Goal: Task Accomplishment & Management: Complete application form

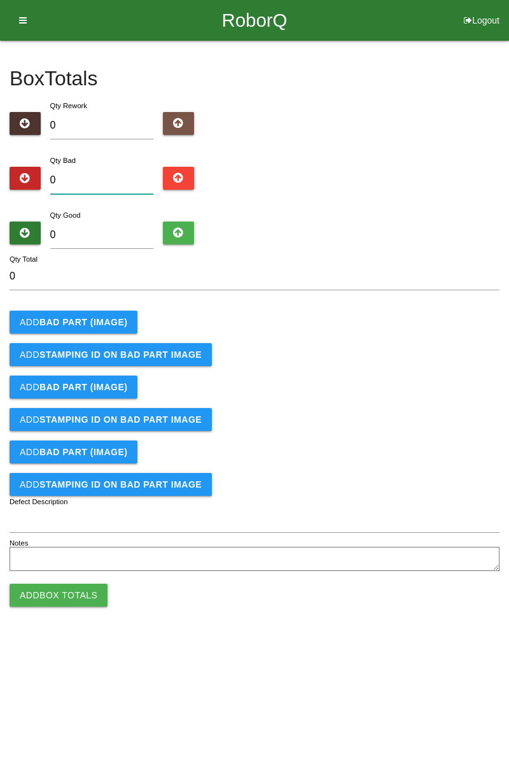
click at [120, 178] on input "0" at bounding box center [102, 180] width 104 height 27
type input "1"
type input "12"
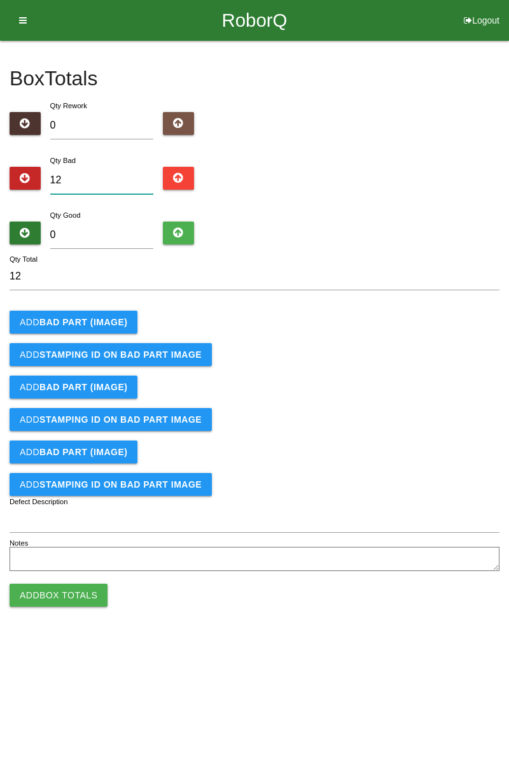
type input "12"
click at [125, 233] on input "0" at bounding box center [102, 234] width 104 height 27
type input "7"
type input "19"
type input "74"
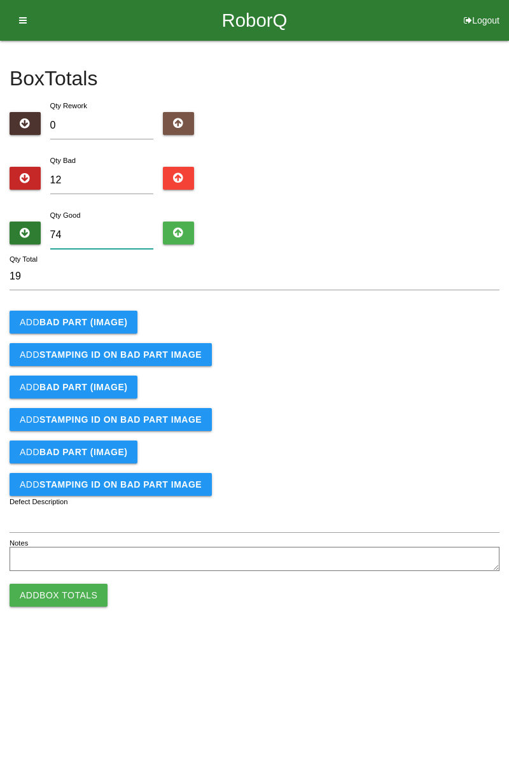
type input "86"
type input "7"
type input "19"
type input "72"
type input "84"
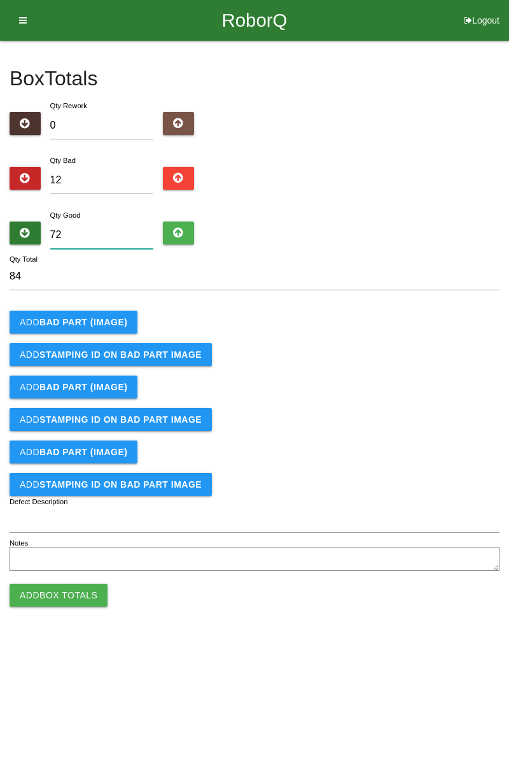
type input "72"
click at [101, 326] on button "Add BAD PART (IMAGE)" at bounding box center [74, 322] width 128 height 23
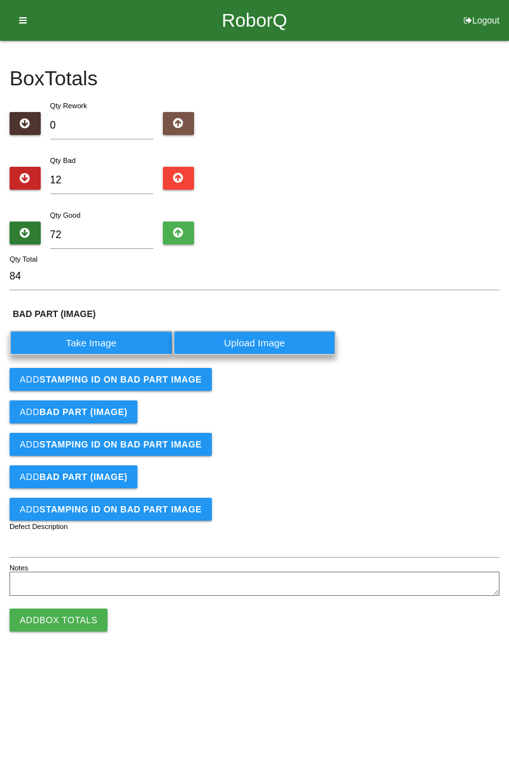
click at [105, 338] on label "Take Image" at bounding box center [92, 342] width 164 height 25
click at [0, 0] on \(IMAGE\) "Take Image" at bounding box center [0, 0] width 0 height 0
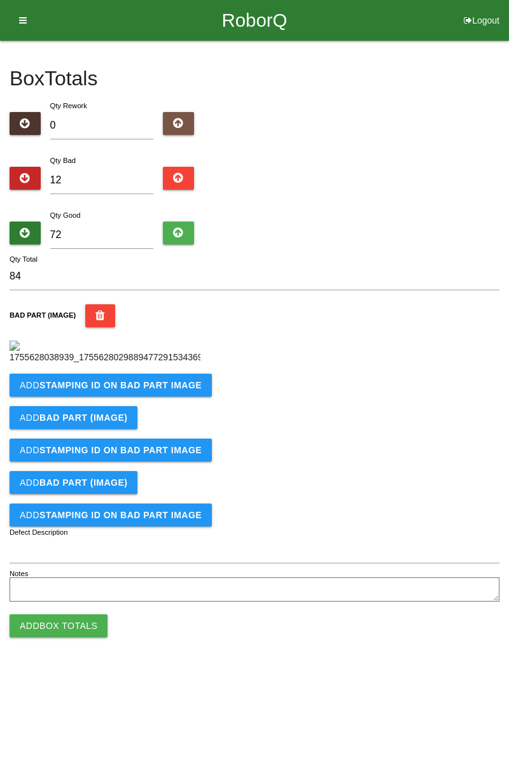
click at [124, 390] on b "STAMPING ID on BAD PART Image" at bounding box center [120, 385] width 162 height 10
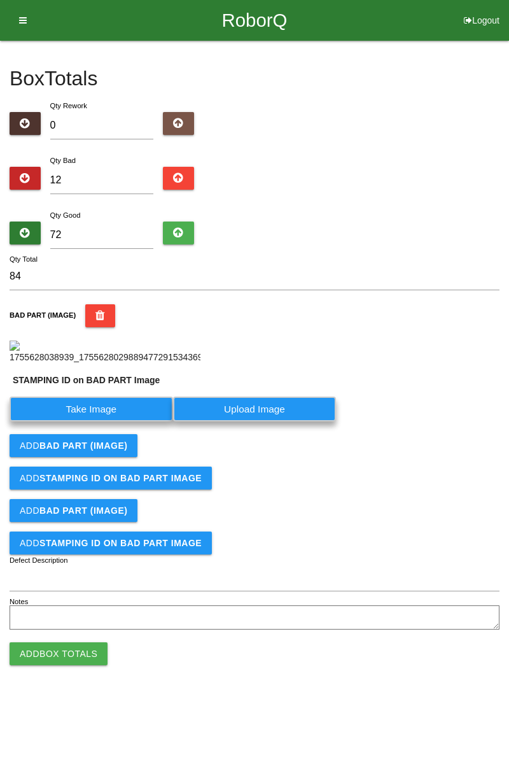
click at [107, 421] on label "Take Image" at bounding box center [92, 408] width 164 height 25
click at [0, 0] on PART "Take Image" at bounding box center [0, 0] width 0 height 0
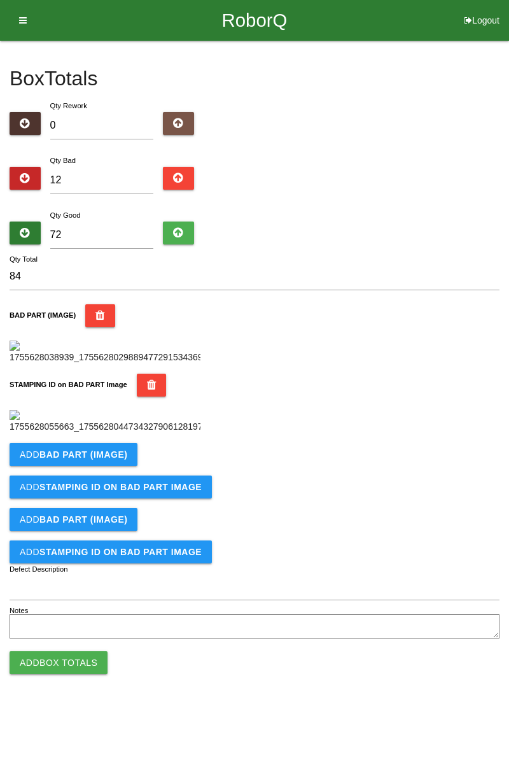
scroll to position [280, 0]
click at [107, 459] on b "BAD PART (IMAGE)" at bounding box center [83, 454] width 88 height 10
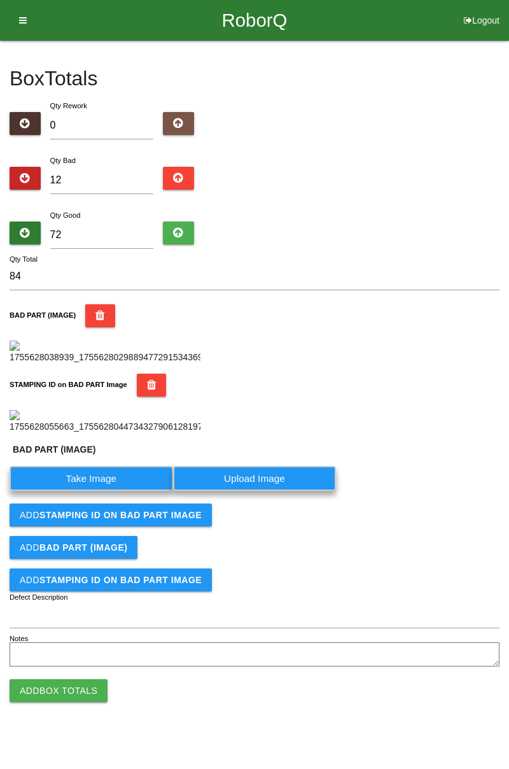
click at [113, 491] on label "Take Image" at bounding box center [92, 478] width 164 height 25
click at [0, 0] on \(IMAGE\) "Take Image" at bounding box center [0, 0] width 0 height 0
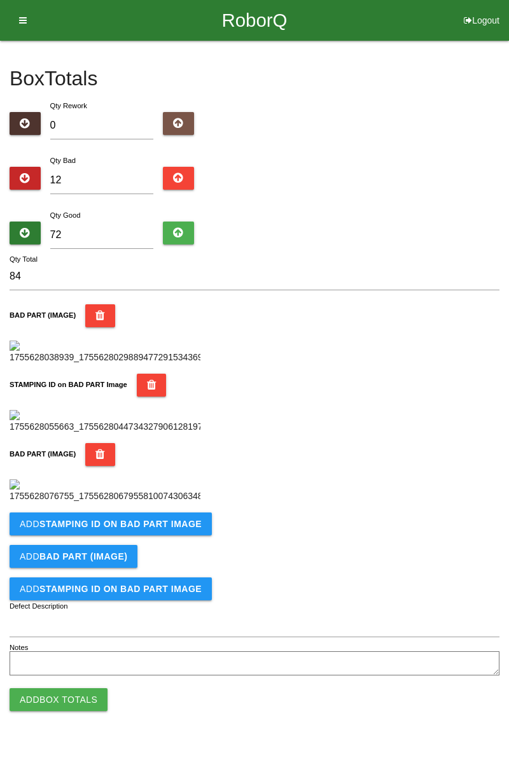
scroll to position [489, 0]
click at [139, 529] on b "STAMPING ID on BAD PART Image" at bounding box center [120, 524] width 162 height 10
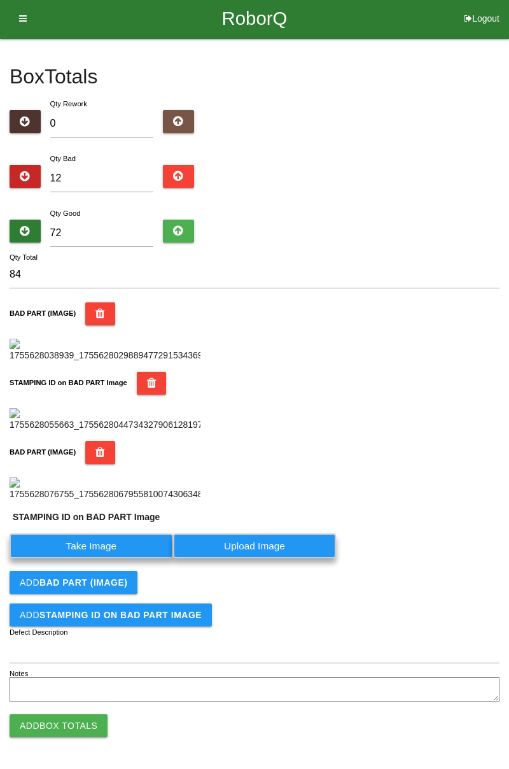
click at [111, 558] on label "Take Image" at bounding box center [92, 545] width 164 height 25
click at [0, 0] on PART "Take Image" at bounding box center [0, 0] width 0 height 0
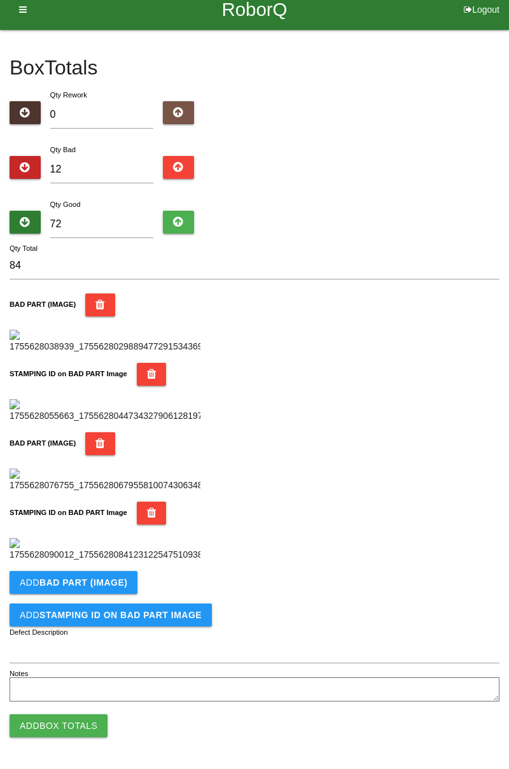
scroll to position [698, 0]
click at [121, 587] on button "Add BAD PART (IMAGE)" at bounding box center [74, 582] width 128 height 23
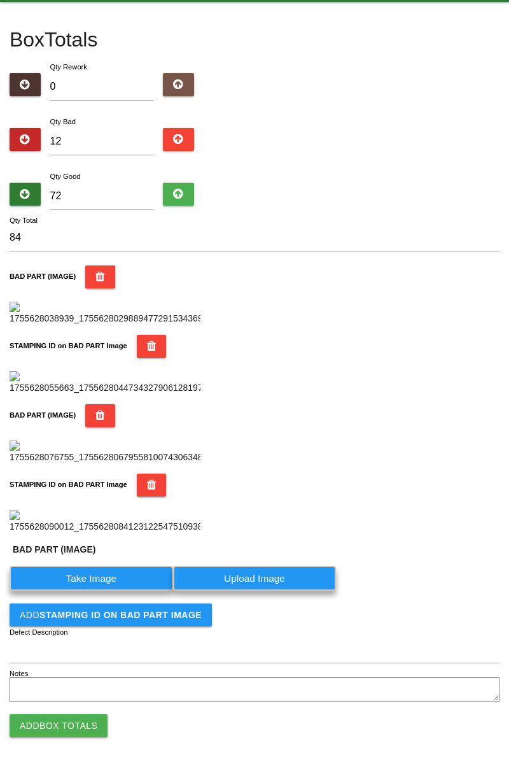
click at [108, 591] on label "Take Image" at bounding box center [92, 578] width 164 height 25
click at [0, 0] on \(IMAGE\) "Take Image" at bounding box center [0, 0] width 0 height 0
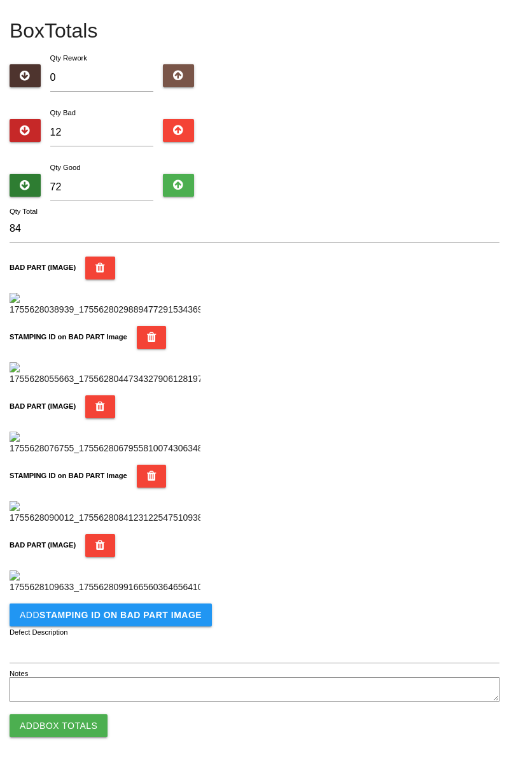
scroll to position [906, 0]
click at [154, 622] on button "Add STAMPING ID on BAD PART Image" at bounding box center [111, 614] width 202 height 23
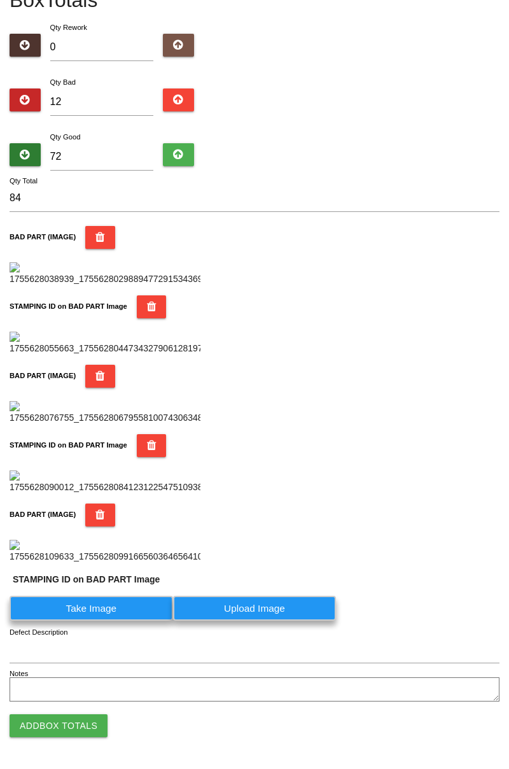
click at [98, 621] on label "Take Image" at bounding box center [92, 608] width 164 height 25
click at [0, 0] on PART "Take Image" at bounding box center [0, 0] width 0 height 0
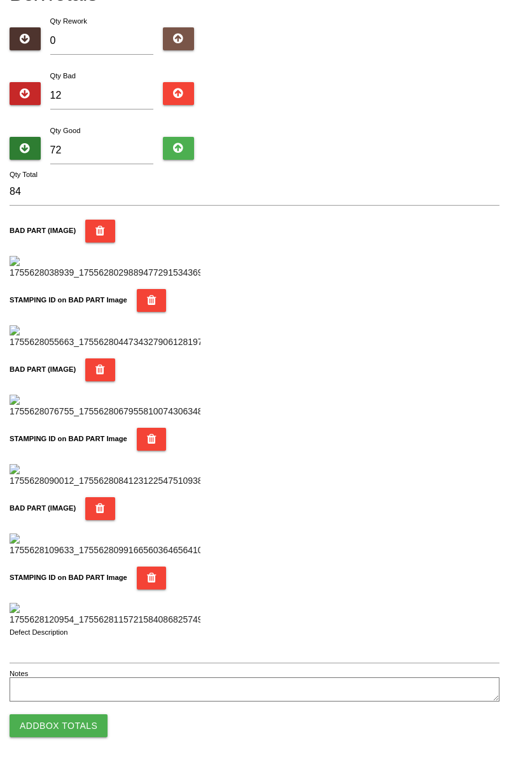
scroll to position [1115, 0]
click at [88, 719] on button "Add Box Totals" at bounding box center [59, 725] width 98 height 23
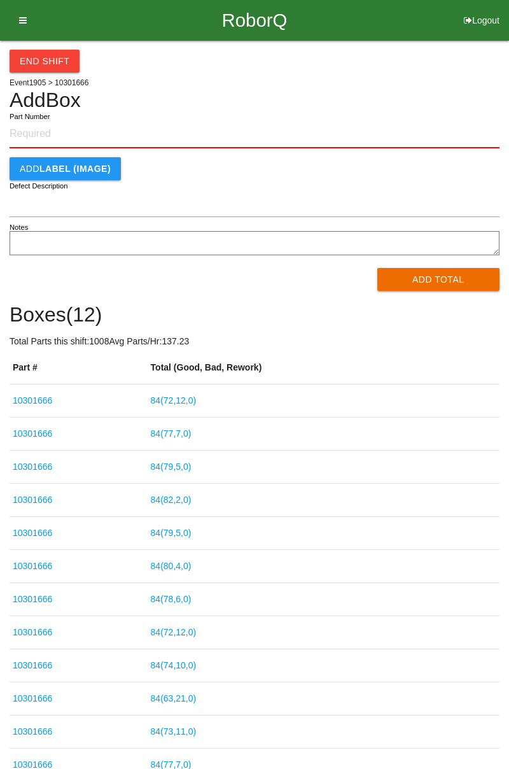
click at [52, 131] on input "Part Number" at bounding box center [255, 134] width 490 height 28
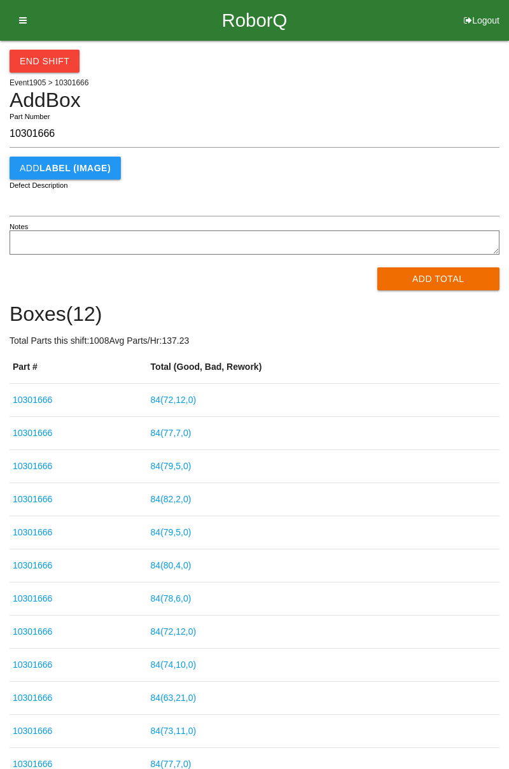
type input "10301666"
click at [459, 276] on button "Add Total" at bounding box center [438, 278] width 123 height 23
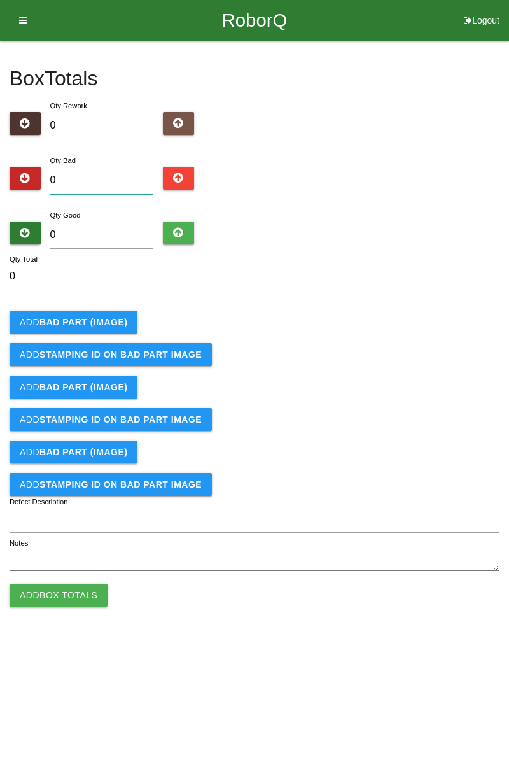
click at [101, 168] on input "0" at bounding box center [102, 180] width 104 height 27
type input "7"
click at [101, 326] on b "BAD PART (IMAGE)" at bounding box center [83, 322] width 88 height 10
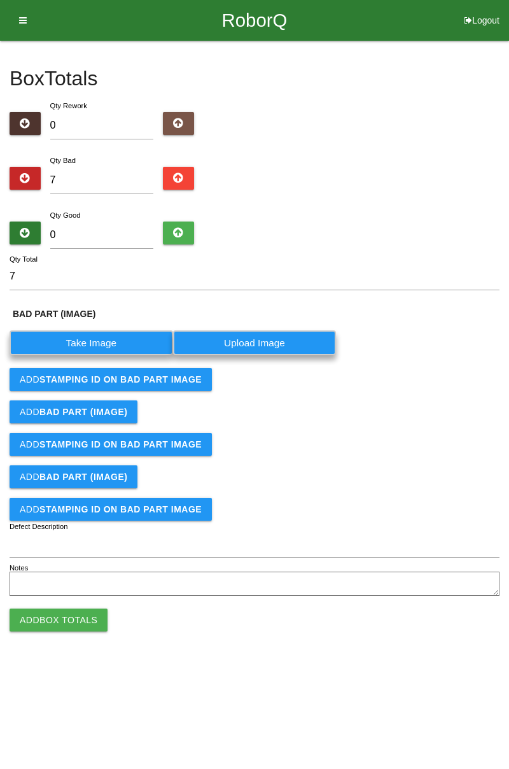
click at [108, 341] on label "Take Image" at bounding box center [92, 342] width 164 height 25
click at [0, 0] on \(IMAGE\) "Take Image" at bounding box center [0, 0] width 0 height 0
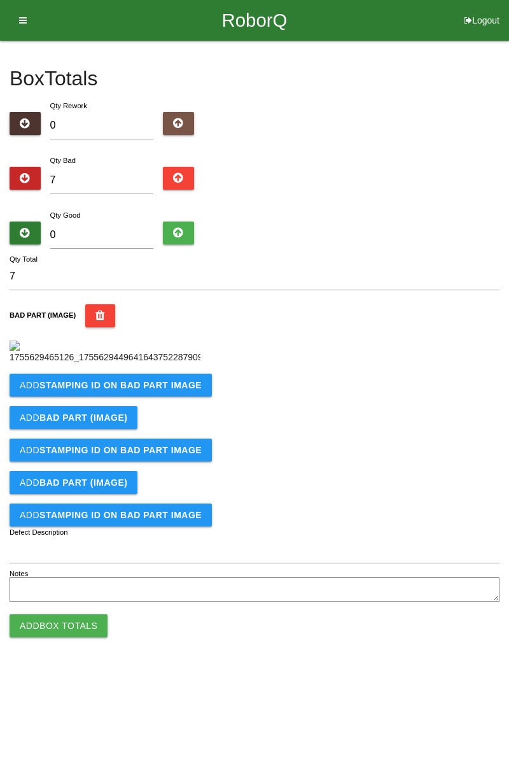
click at [148, 390] on b "STAMPING ID on BAD PART Image" at bounding box center [120, 385] width 162 height 10
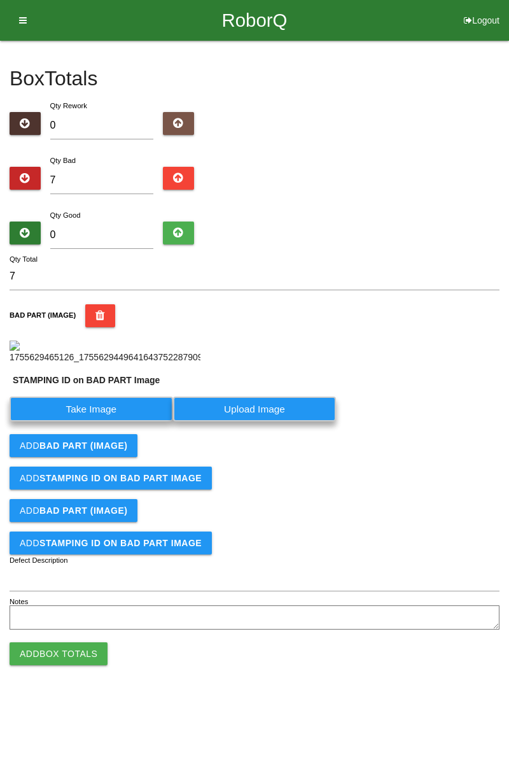
click at [123, 421] on label "Take Image" at bounding box center [92, 408] width 164 height 25
click at [0, 0] on PART "Take Image" at bounding box center [0, 0] width 0 height 0
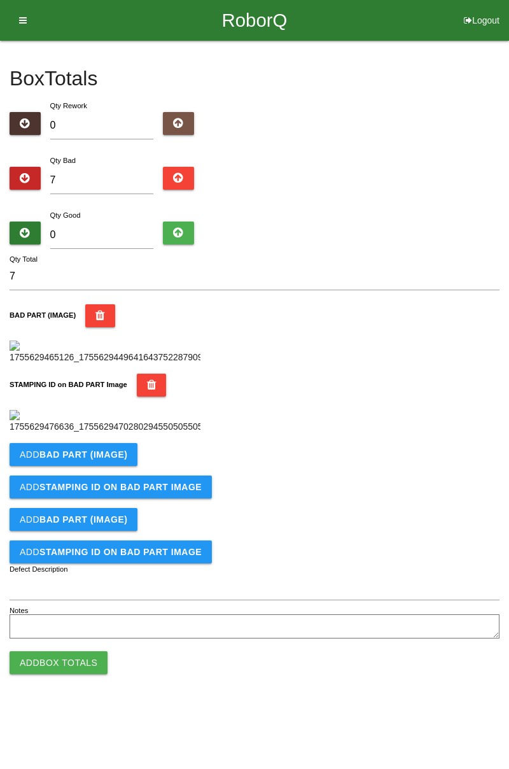
scroll to position [280, 0]
click at [104, 466] on button "Add BAD PART (IMAGE)" at bounding box center [74, 454] width 128 height 23
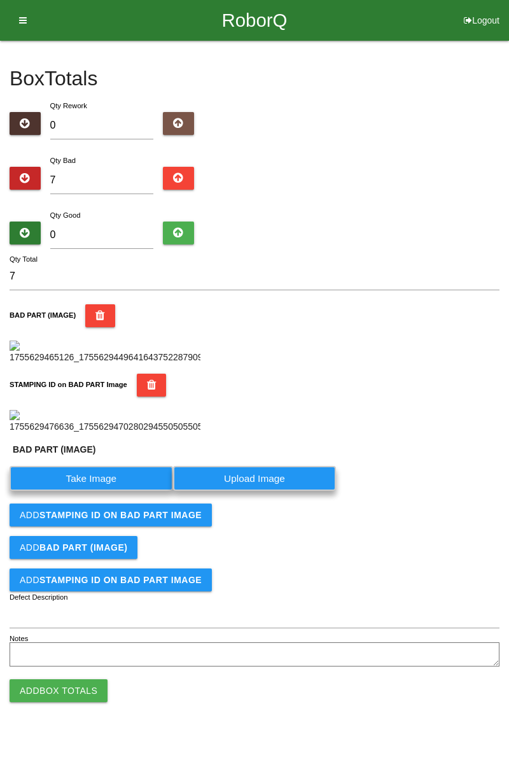
click at [111, 491] on label "Take Image" at bounding box center [92, 478] width 164 height 25
click at [0, 0] on \(IMAGE\) "Take Image" at bounding box center [0, 0] width 0 height 0
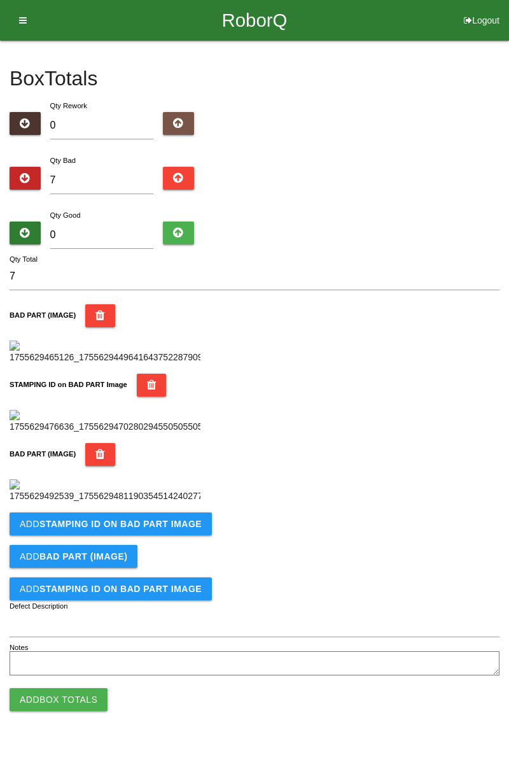
scroll to position [489, 0]
click at [121, 529] on b "STAMPING ID on BAD PART Image" at bounding box center [120, 524] width 162 height 10
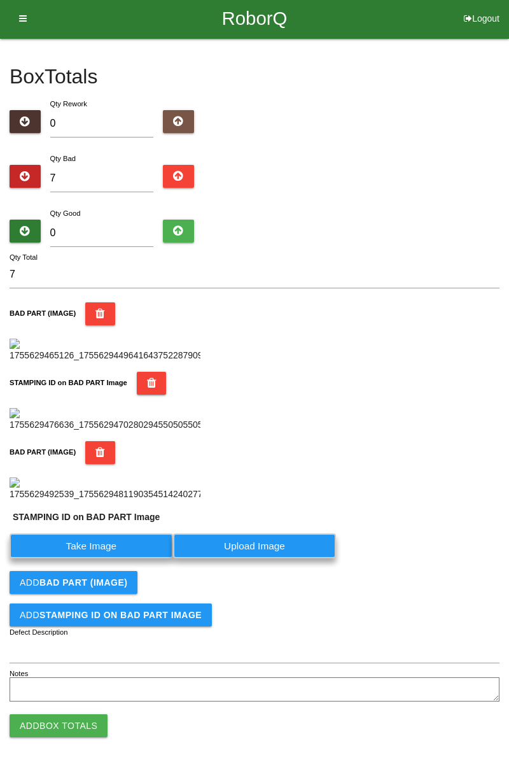
click at [116, 558] on label "Take Image" at bounding box center [92, 545] width 164 height 25
click at [0, 0] on PART "Take Image" at bounding box center [0, 0] width 0 height 0
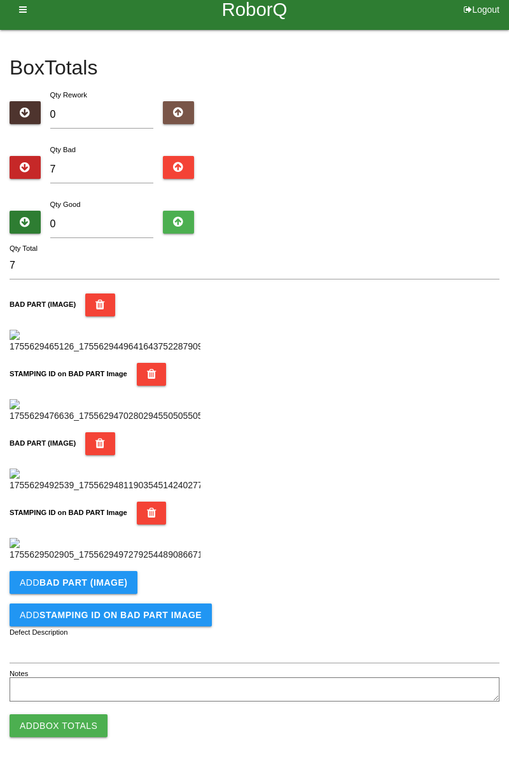
scroll to position [698, 0]
click at [122, 583] on b "BAD PART (IMAGE)" at bounding box center [83, 582] width 88 height 10
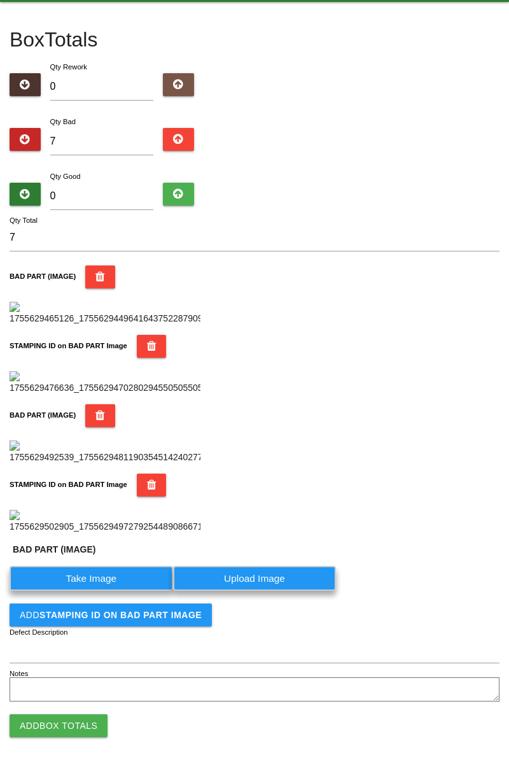
click at [96, 591] on label "Take Image" at bounding box center [92, 578] width 164 height 25
click at [0, 0] on \(IMAGE\) "Take Image" at bounding box center [0, 0] width 0 height 0
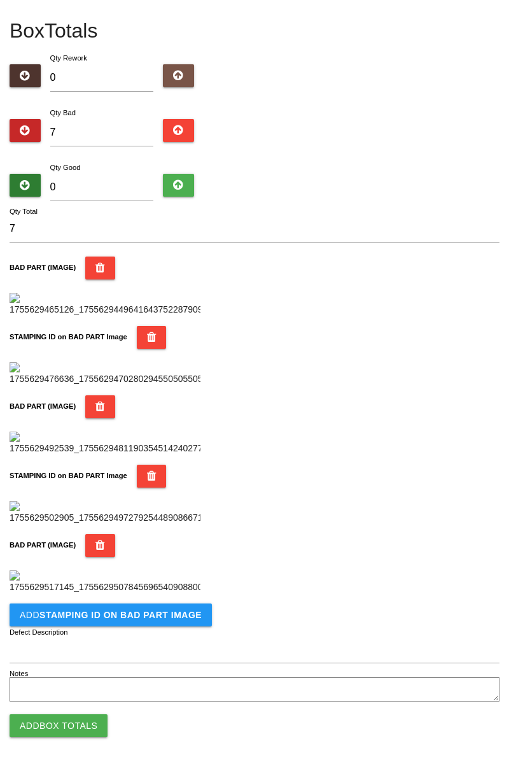
scroll to position [906, 0]
click at [139, 617] on b "STAMPING ID on BAD PART Image" at bounding box center [120, 615] width 162 height 10
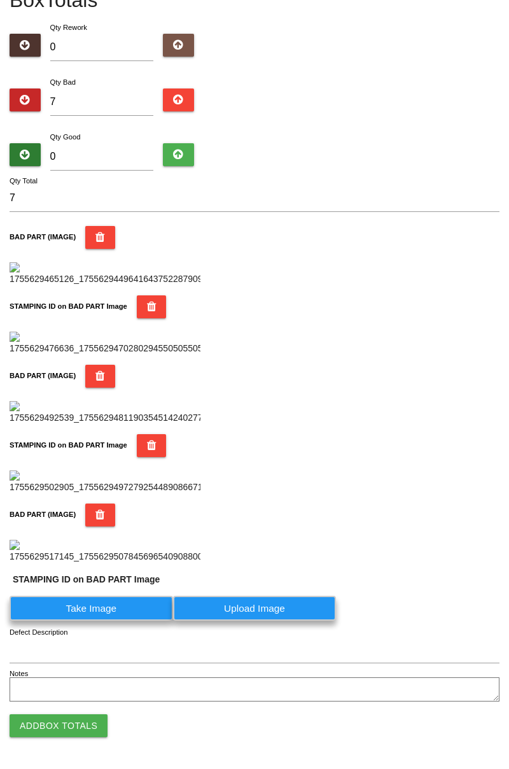
click at [115, 621] on label "Take Image" at bounding box center [92, 608] width 164 height 25
click at [0, 0] on PART "Take Image" at bounding box center [0, 0] width 0 height 0
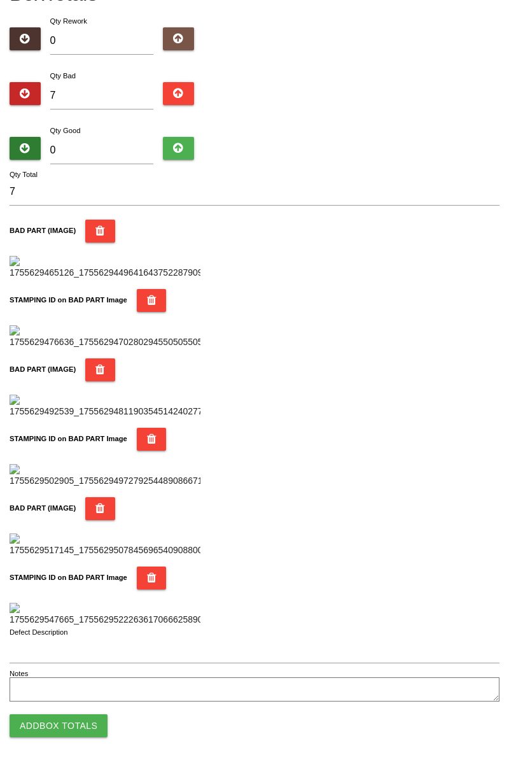
scroll to position [0, 0]
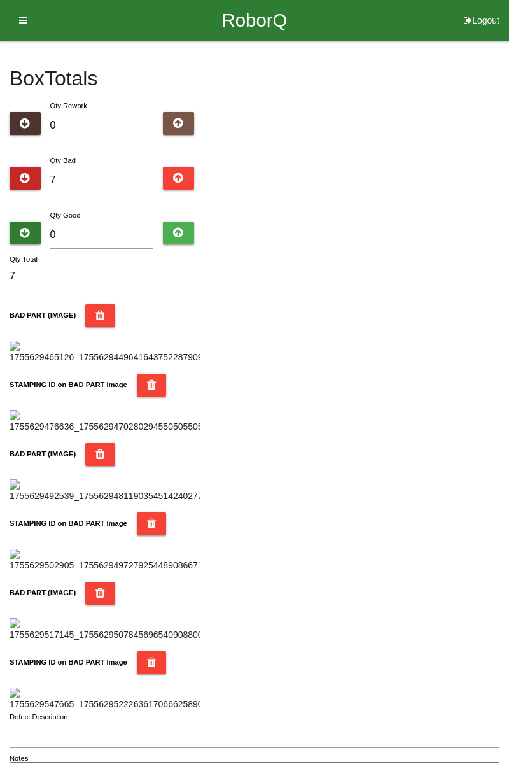
click at [488, 433] on div "STAMPING ID on BAD PART Image" at bounding box center [255, 404] width 490 height 60
click at [482, 433] on div "STAMPING ID on BAD PART Image" at bounding box center [255, 404] width 490 height 60
click at [475, 433] on div "STAMPING ID on BAD PART Image" at bounding box center [255, 404] width 490 height 60
click at [94, 183] on input "7" at bounding box center [102, 180] width 104 height 27
type input "0"
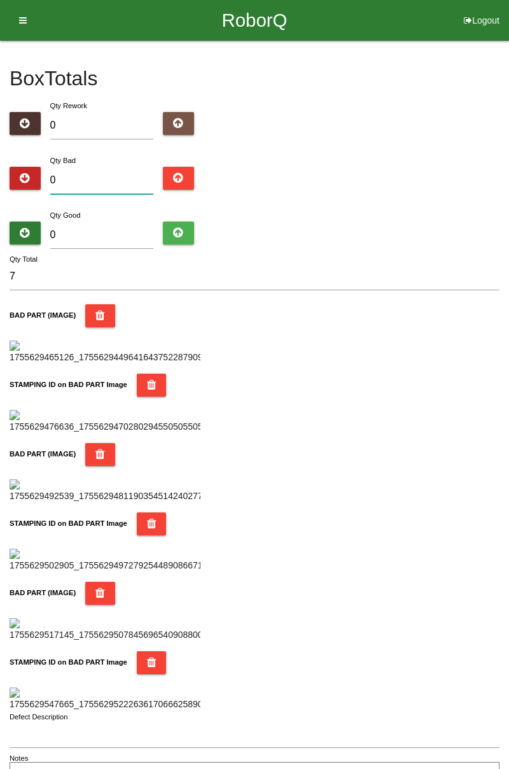
type input "0"
type input "8"
click at [108, 228] on input "0" at bounding box center [102, 234] width 104 height 27
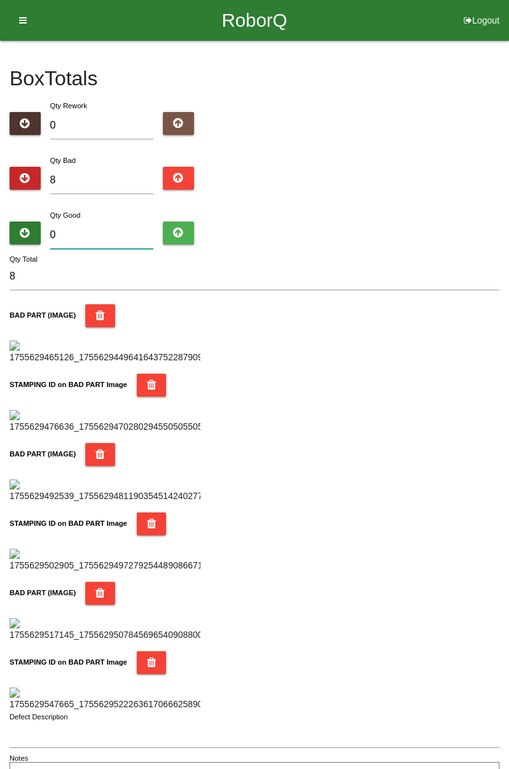
type input "7"
type input "15"
type input "72"
type input "80"
type input "7"
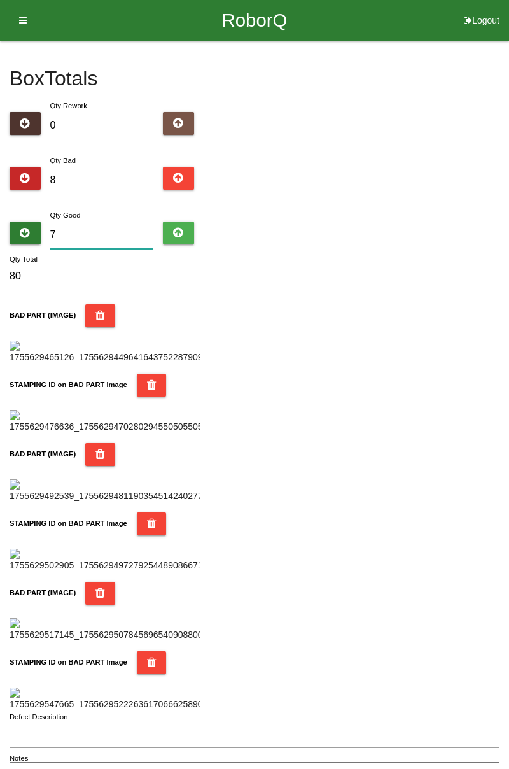
type input "15"
type input "74"
type input "82"
type input "7"
type input "15"
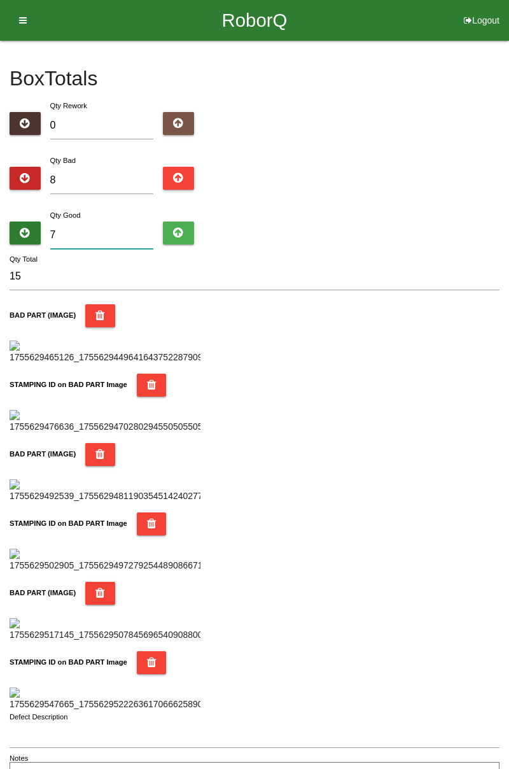
type input "76"
type input "84"
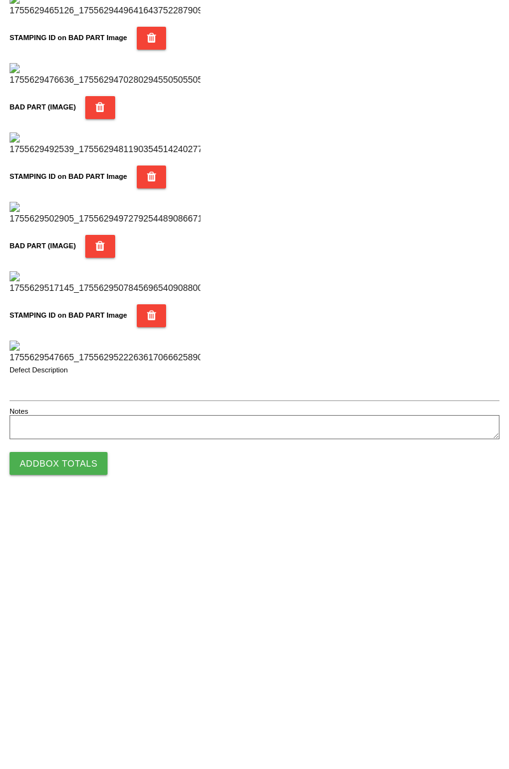
scroll to position [1115, 0]
type input "76"
click at [78, 720] on button "Add Box Totals" at bounding box center [59, 725] width 98 height 23
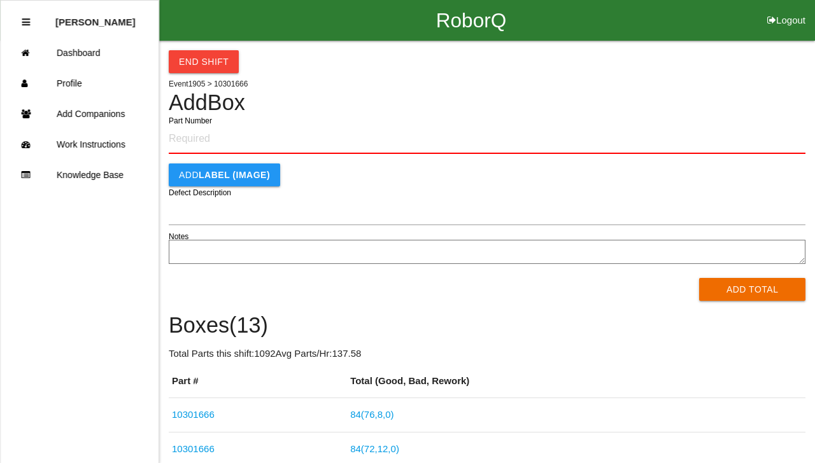
click at [509, 9] on button "Logout" at bounding box center [785, 5] width 57 height 10
click at [327, 17] on div "RoborQ Logout" at bounding box center [470, 20] width 687 height 41
select select "Worker"
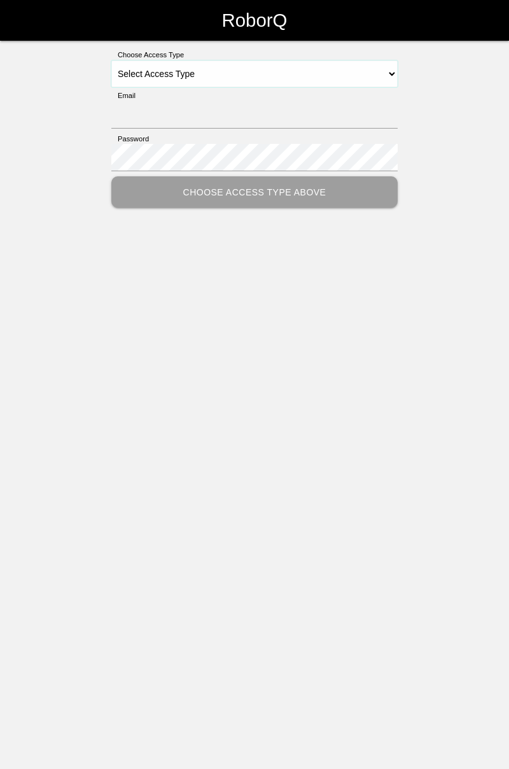
click at [396, 74] on select "Select Access Type Admin Customer Supervisor Worker" at bounding box center [254, 73] width 286 height 27
select select "Worker"
click at [111, 60] on select "Select Access Type Admin Customer Supervisor Worker" at bounding box center [254, 73] width 286 height 27
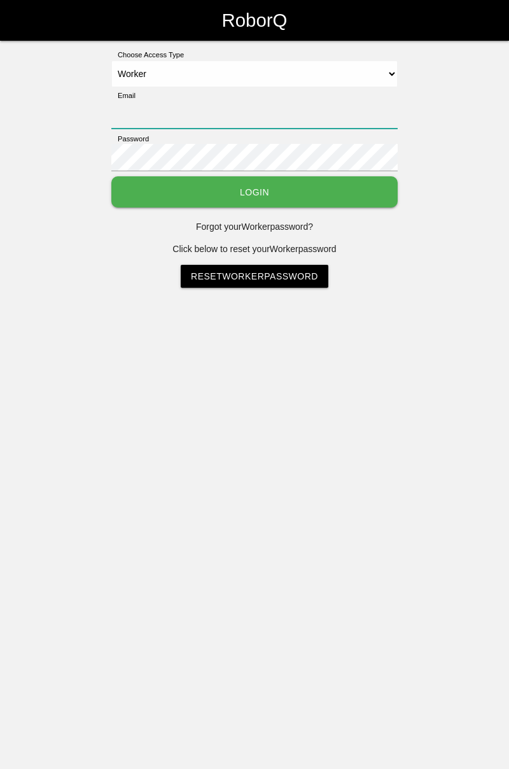
click at [379, 109] on input "Email" at bounding box center [254, 114] width 286 height 27
type input "[PERSON_NAME][EMAIL_ADDRESS][DOMAIN_NAME]"
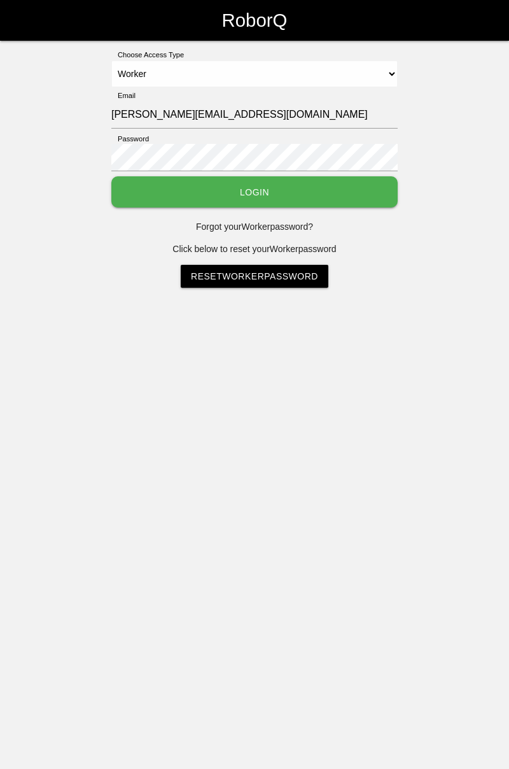
click at [111, 176] on button "Login" at bounding box center [254, 191] width 286 height 31
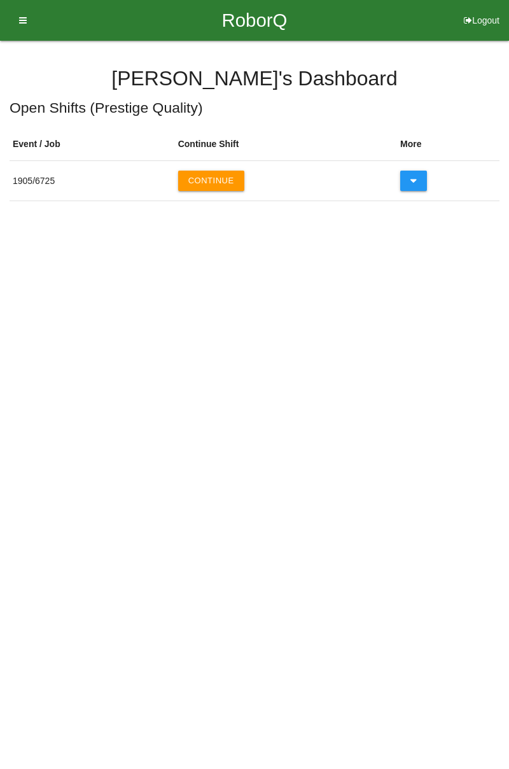
click at [222, 181] on button "Continue" at bounding box center [211, 181] width 66 height 20
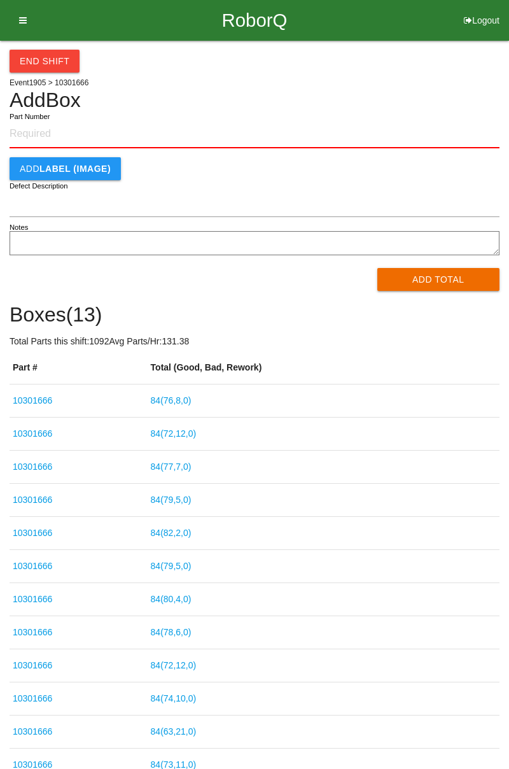
click at [53, 61] on button "End Shift" at bounding box center [45, 61] width 70 height 23
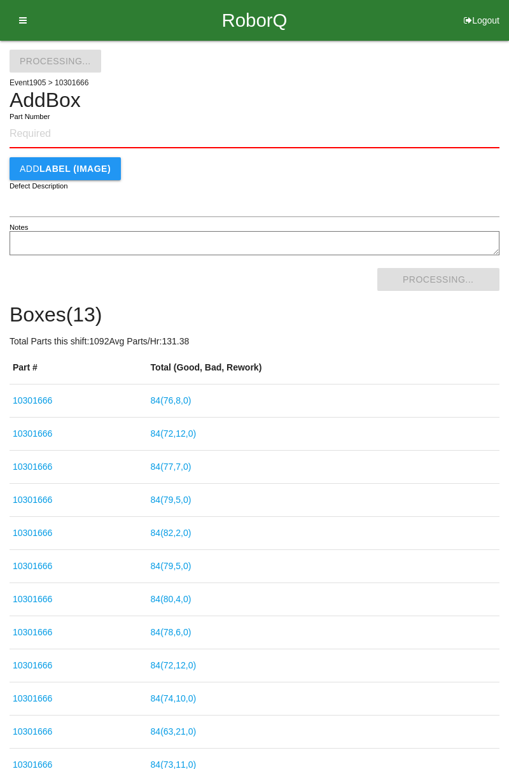
select select "3"
select select "30"
select select "2"
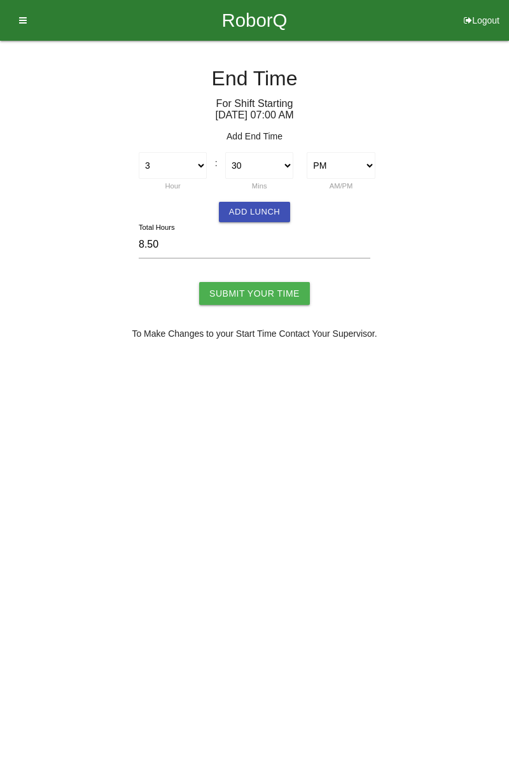
click at [270, 209] on button "Add Lunch" at bounding box center [254, 212] width 71 height 20
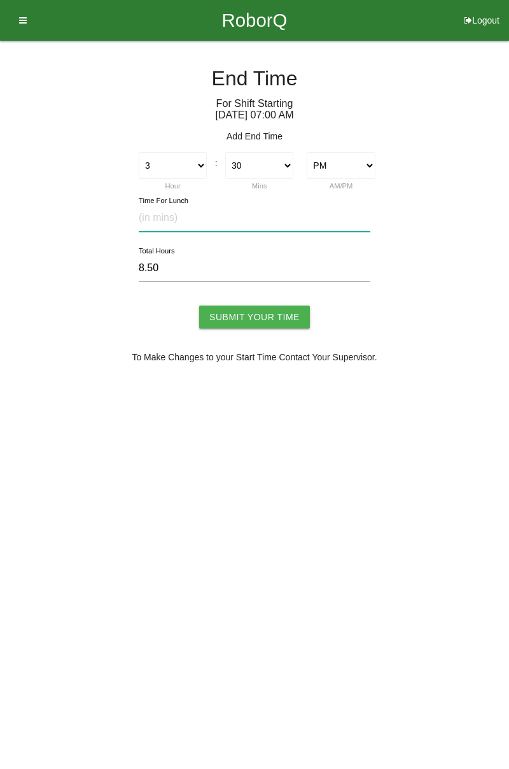
click at [213, 214] on input "text" at bounding box center [255, 217] width 232 height 27
type input "30"
type input "8.00"
click at [277, 307] on input "Submit Your Time" at bounding box center [254, 316] width 111 height 23
type input "Processing..."
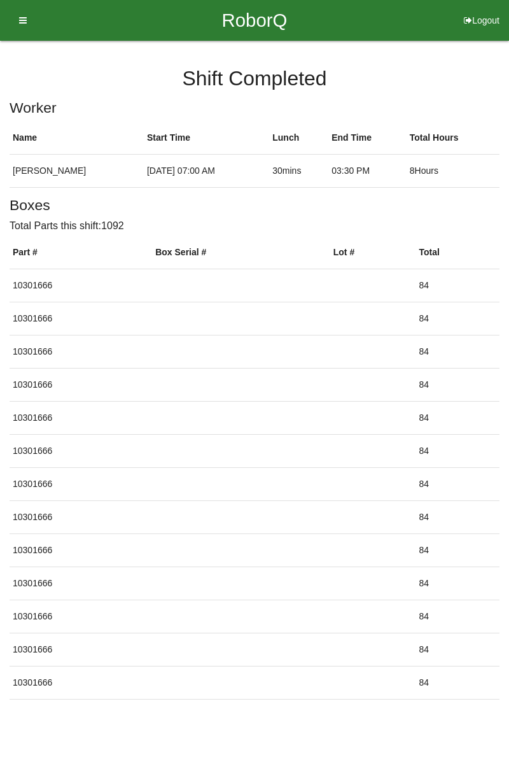
click at [488, 10] on button "Logout" at bounding box center [481, 5] width 55 height 10
select select "Worker"
